Goal: Book appointment/travel/reservation

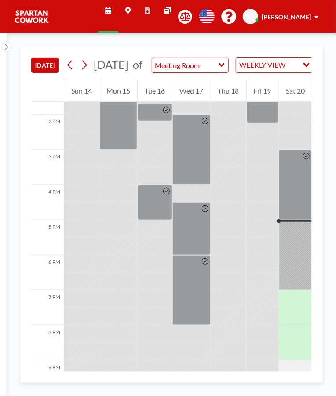
scroll to position [542, 0]
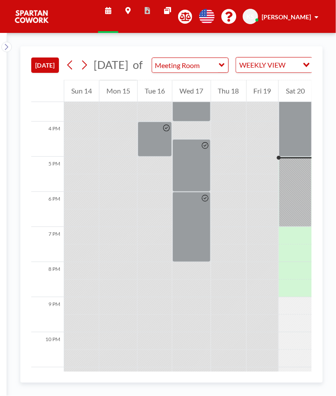
click at [192, 221] on div at bounding box center [191, 227] width 38 height 70
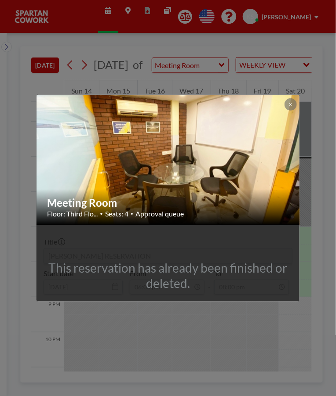
click at [245, 141] on img at bounding box center [168, 160] width 264 height 198
click at [289, 102] on icon at bounding box center [290, 104] width 5 height 5
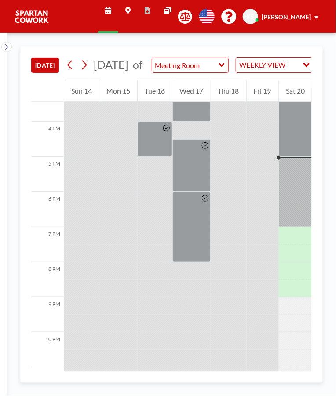
click at [203, 149] on icon at bounding box center [205, 145] width 7 height 7
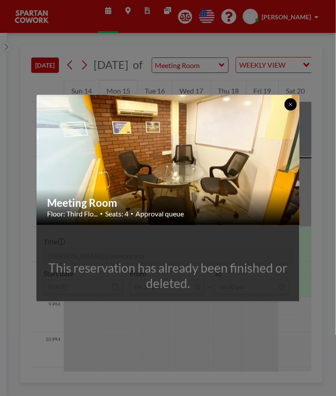
click at [289, 105] on icon at bounding box center [290, 104] width 5 height 5
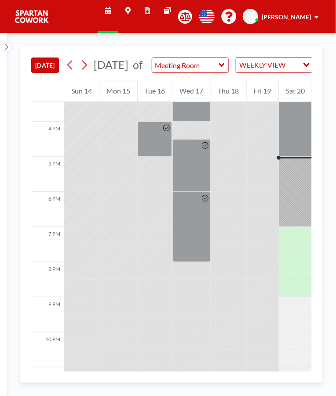
click at [155, 149] on div at bounding box center [154, 139] width 34 height 35
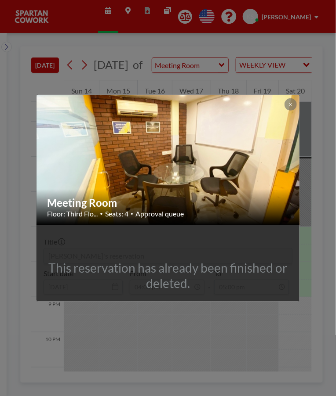
click at [295, 99] on div at bounding box center [290, 104] width 12 height 12
click at [286, 108] on button at bounding box center [290, 104] width 12 height 12
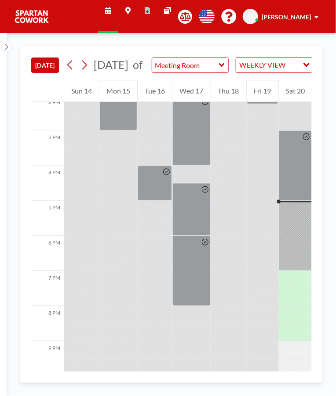
scroll to position [495, 0]
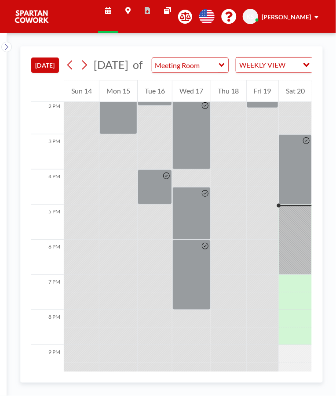
click at [304, 188] on div at bounding box center [306, 169] width 10 height 69
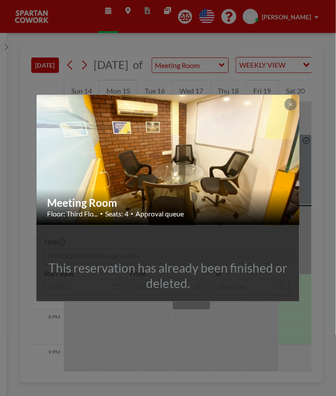
click at [285, 102] on button at bounding box center [290, 104] width 12 height 12
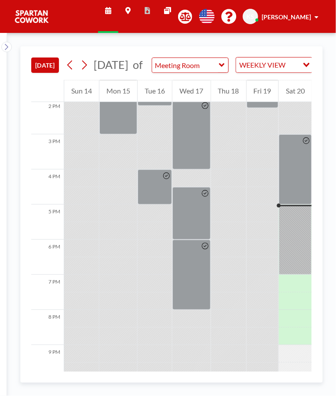
click at [159, 202] on div at bounding box center [154, 187] width 34 height 35
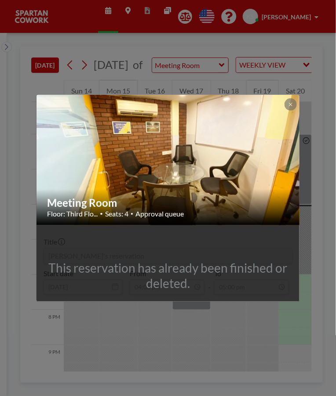
click at [294, 100] on button at bounding box center [290, 104] width 12 height 12
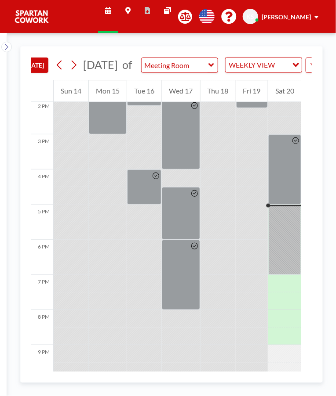
scroll to position [0, 16]
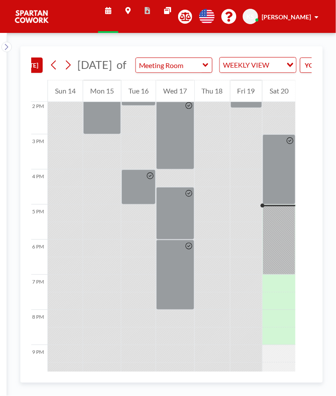
click at [281, 249] on div at bounding box center [278, 240] width 33 height 70
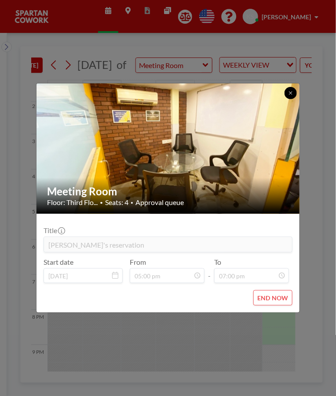
click at [292, 91] on icon at bounding box center [290, 92] width 3 height 3
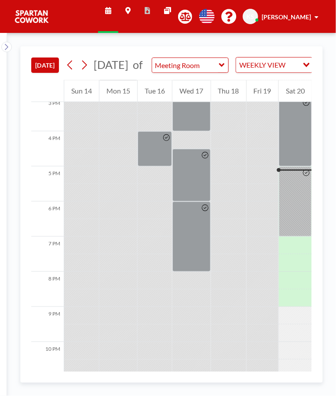
scroll to position [542, 0]
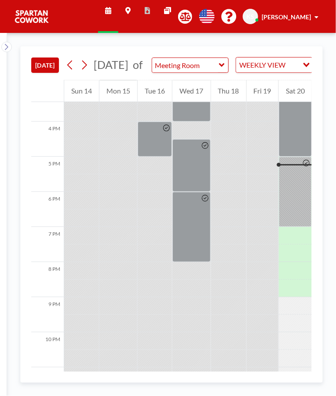
click at [302, 184] on div at bounding box center [306, 191] width 10 height 69
